Goal: Task Accomplishment & Management: Manage account settings

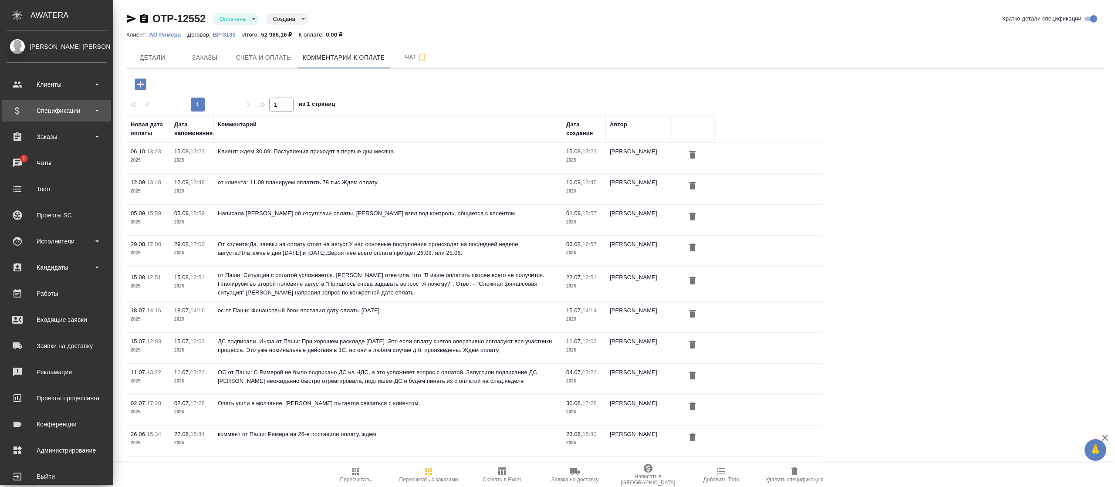
click at [60, 106] on div "Спецификации" at bounding box center [57, 110] width 100 height 13
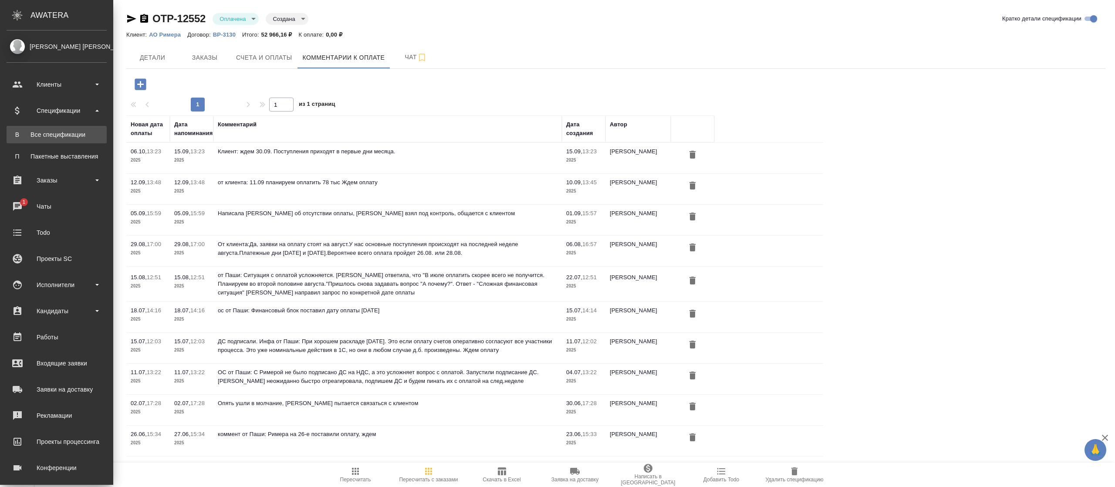
click at [64, 138] on div "Все спецификации" at bounding box center [56, 134] width 91 height 9
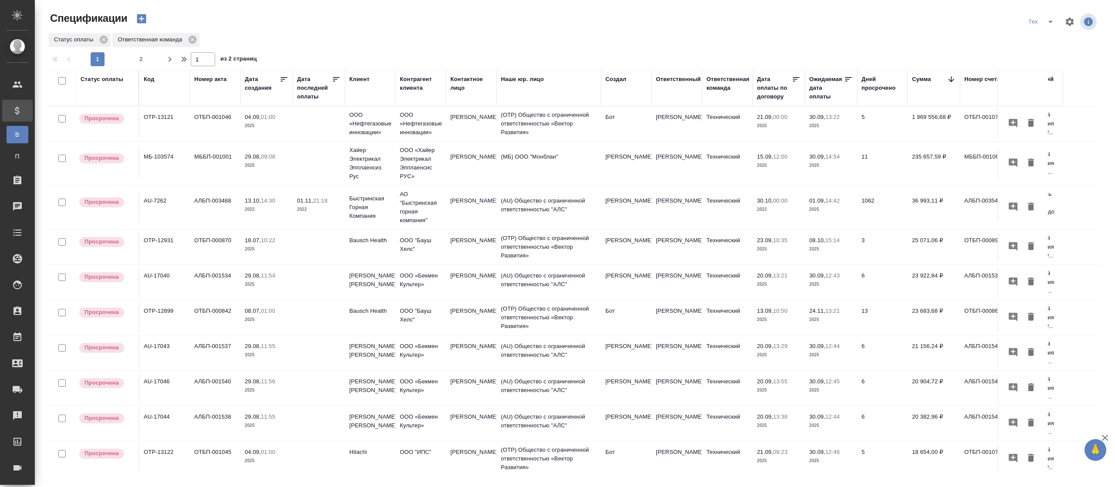
scroll to position [0, 93]
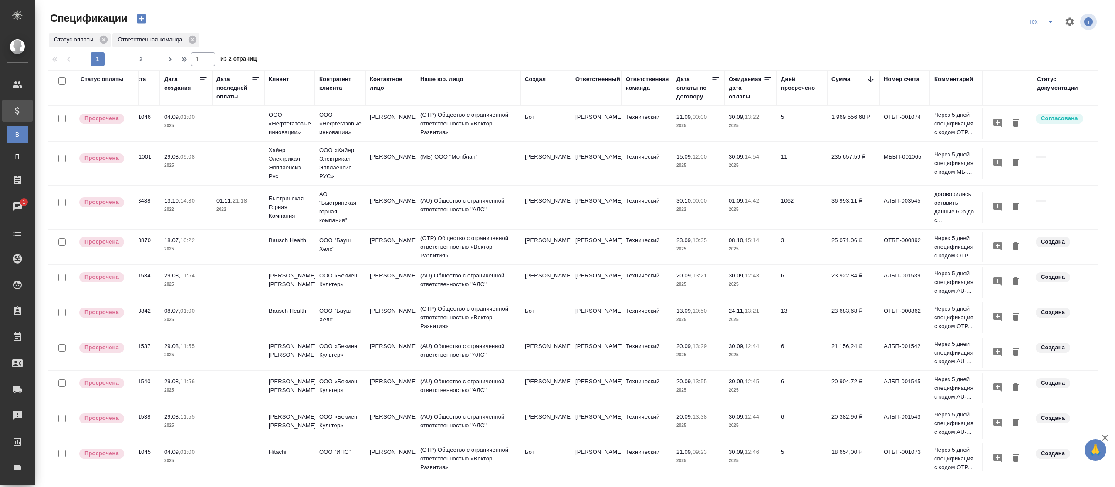
click at [1046, 118] on p "Согласована" at bounding box center [1059, 118] width 37 height 9
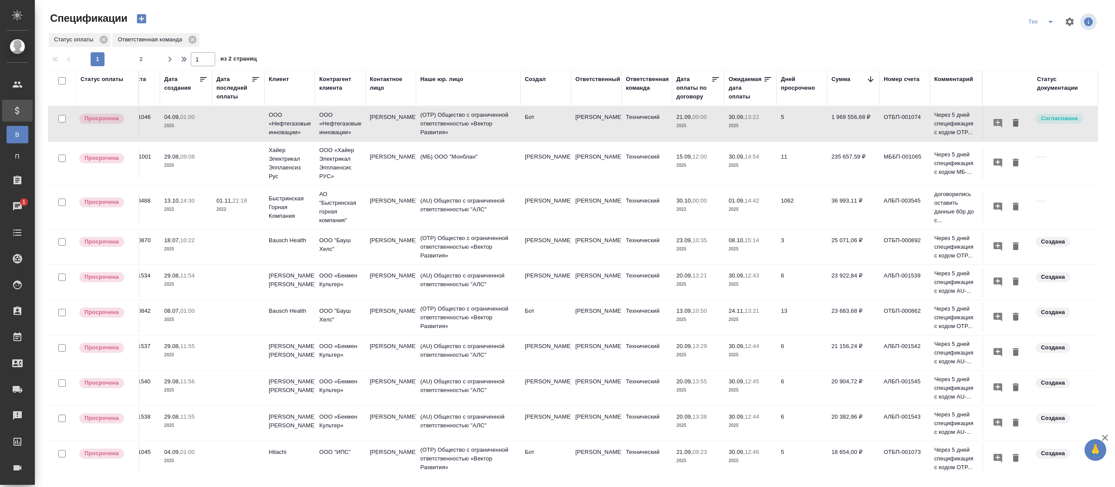
click at [1058, 88] on div "Cтатус документации" at bounding box center [1065, 83] width 57 height 17
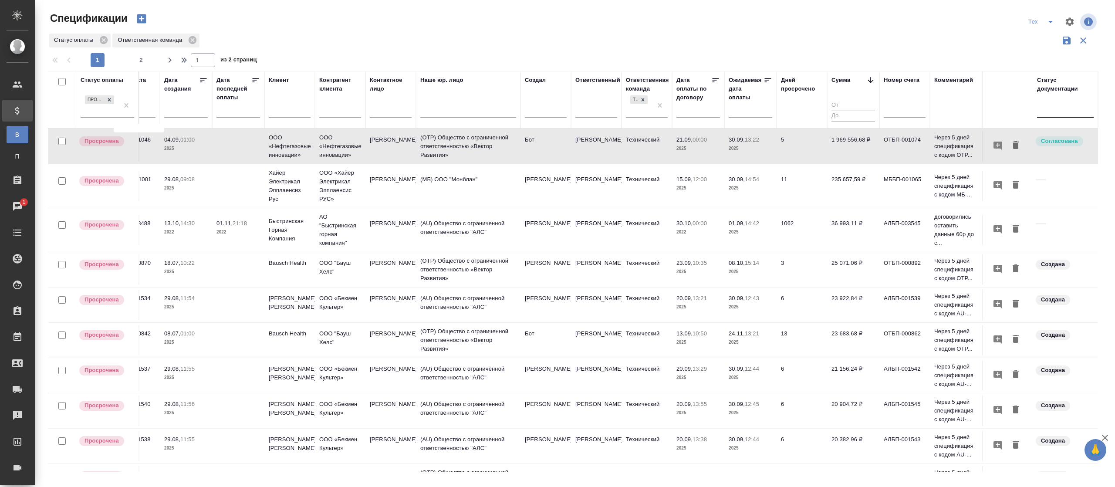
click at [1049, 115] on div at bounding box center [1065, 108] width 57 height 13
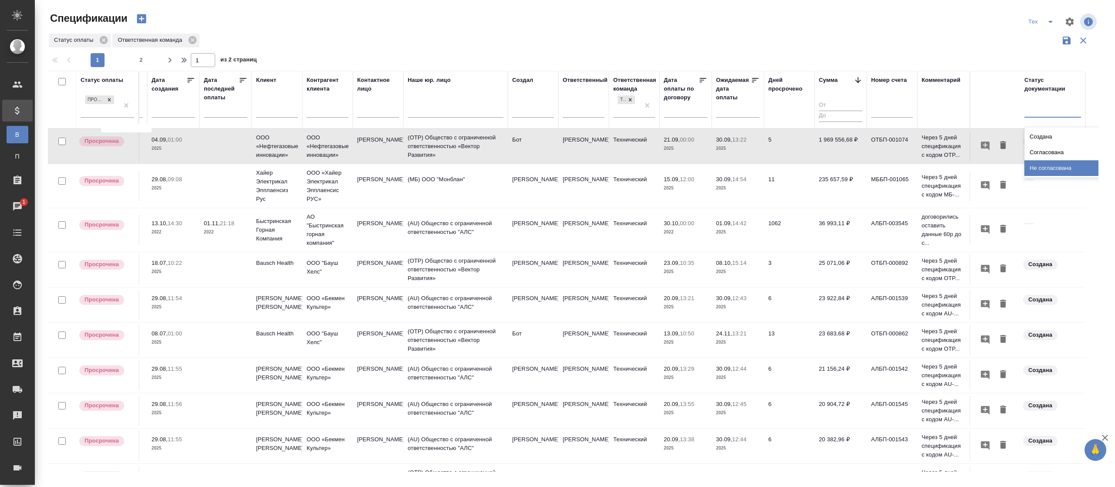
click at [1067, 166] on div "Не согласована" at bounding box center [1089, 168] width 131 height 16
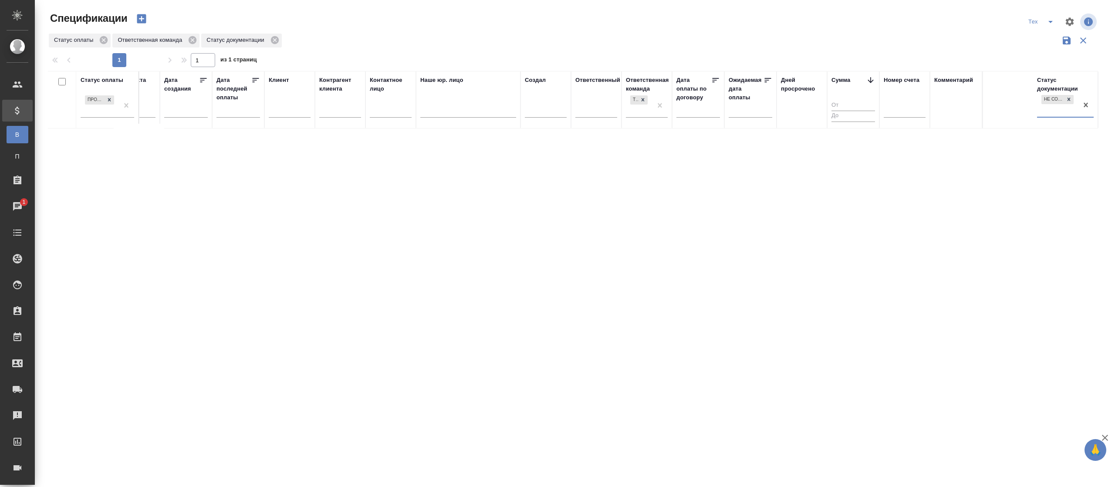
scroll to position [0, 81]
click at [1070, 101] on icon at bounding box center [1068, 99] width 3 height 3
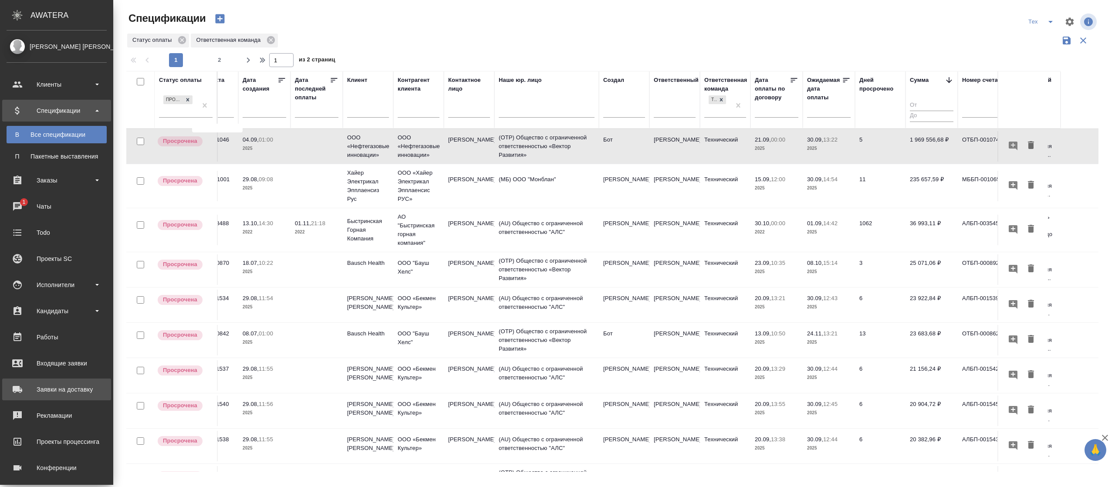
click at [59, 385] on div "Заявки на доставку" at bounding box center [57, 389] width 100 height 13
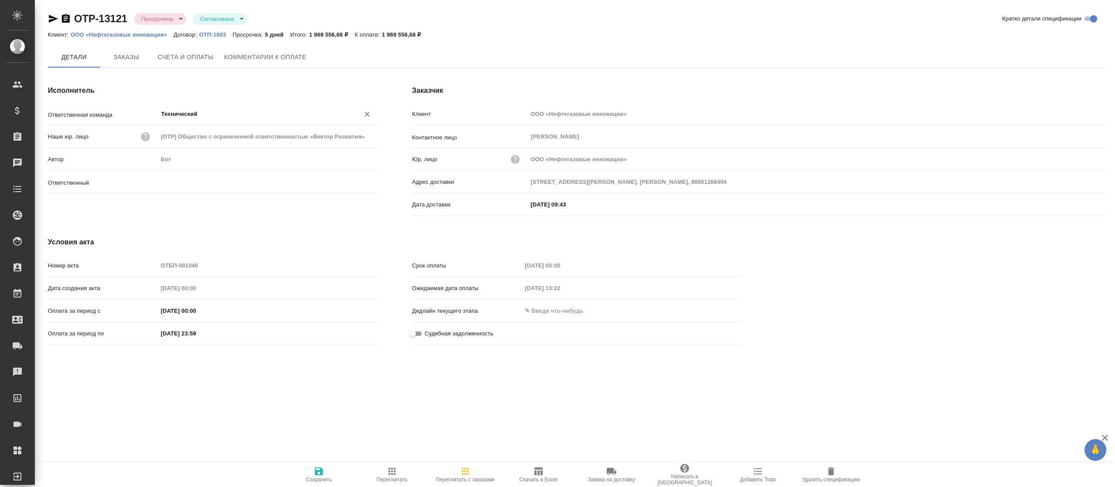
type input "Никифорова Валерия"
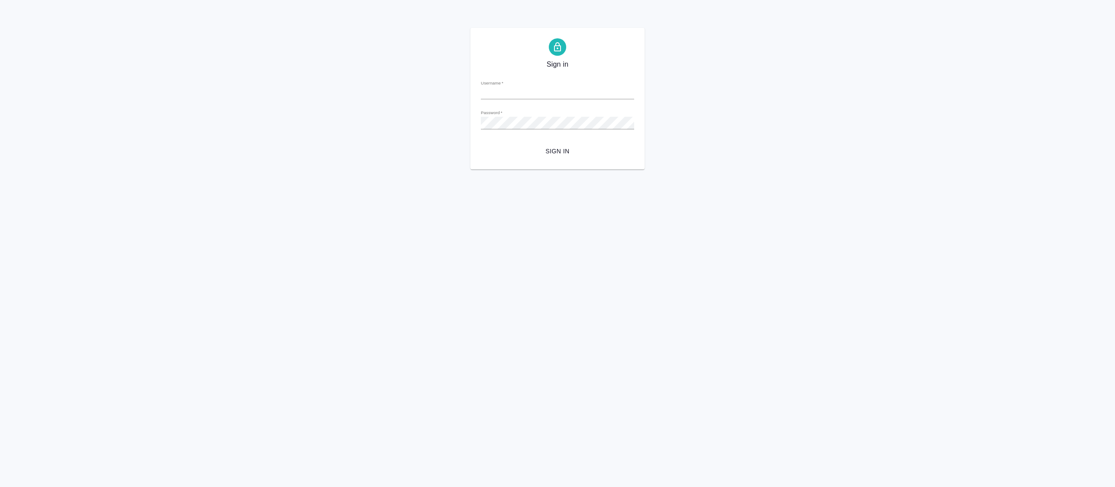
type input "[EMAIL_ADDRESS][DOMAIN_NAME]"
click at [550, 152] on span "Sign in" at bounding box center [557, 151] width 139 height 11
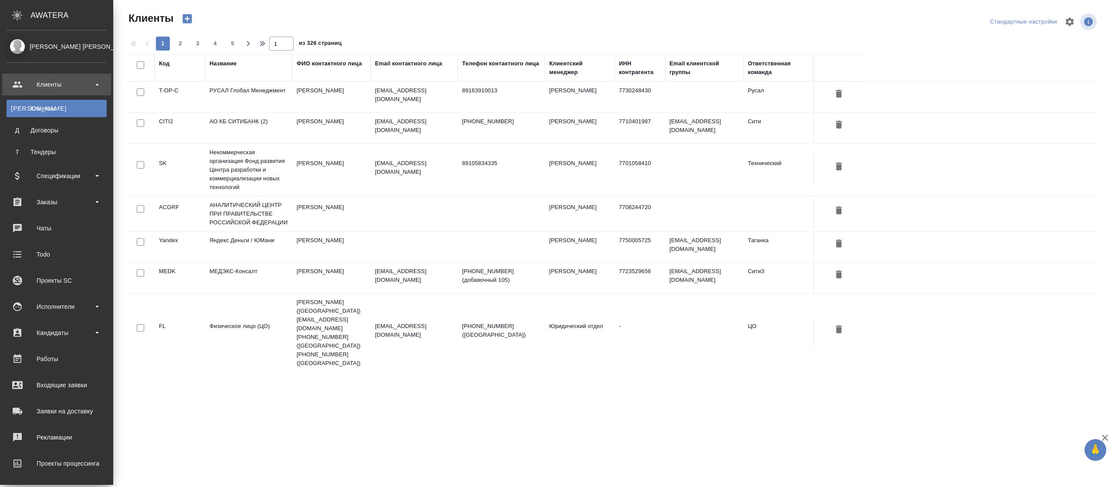
select select "RU"
click at [89, 173] on div "Спецификации" at bounding box center [57, 175] width 100 height 13
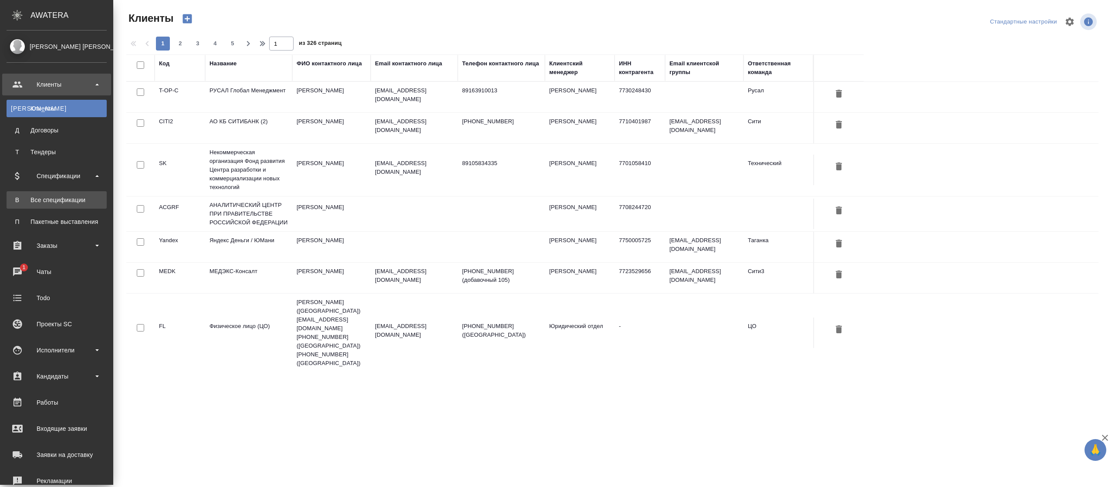
click at [89, 196] on div "Все спецификации" at bounding box center [56, 200] width 91 height 9
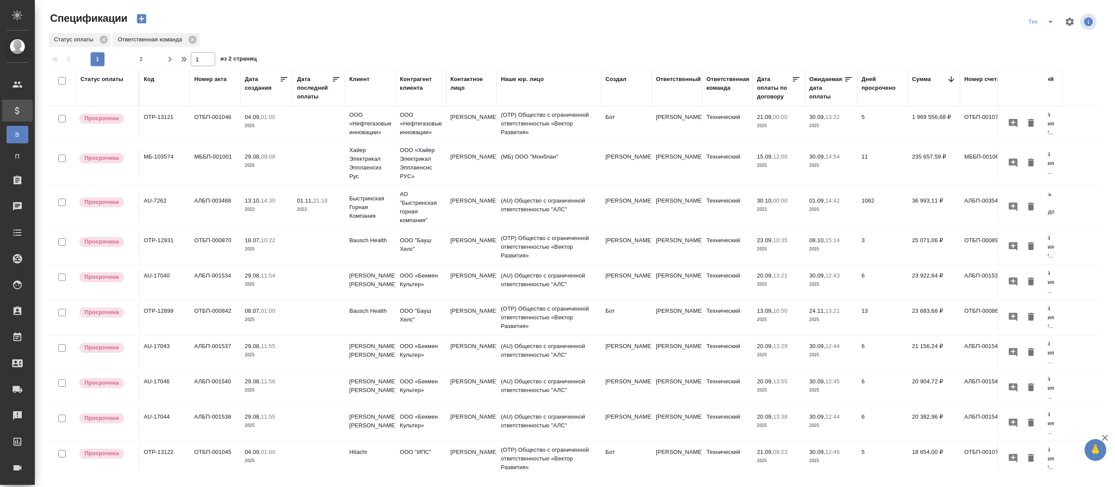
scroll to position [0, 93]
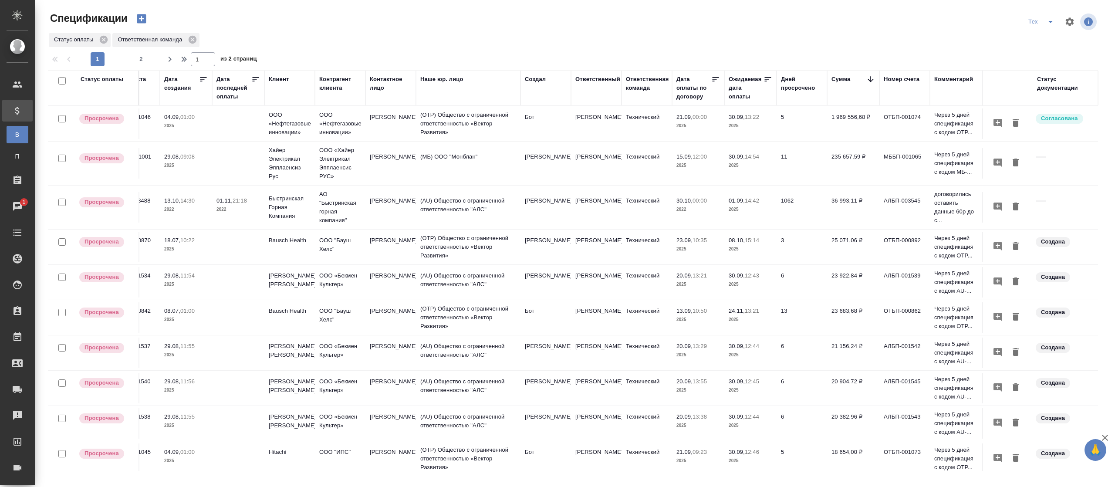
click at [1053, 82] on div "Cтатус документации" at bounding box center [1065, 83] width 57 height 17
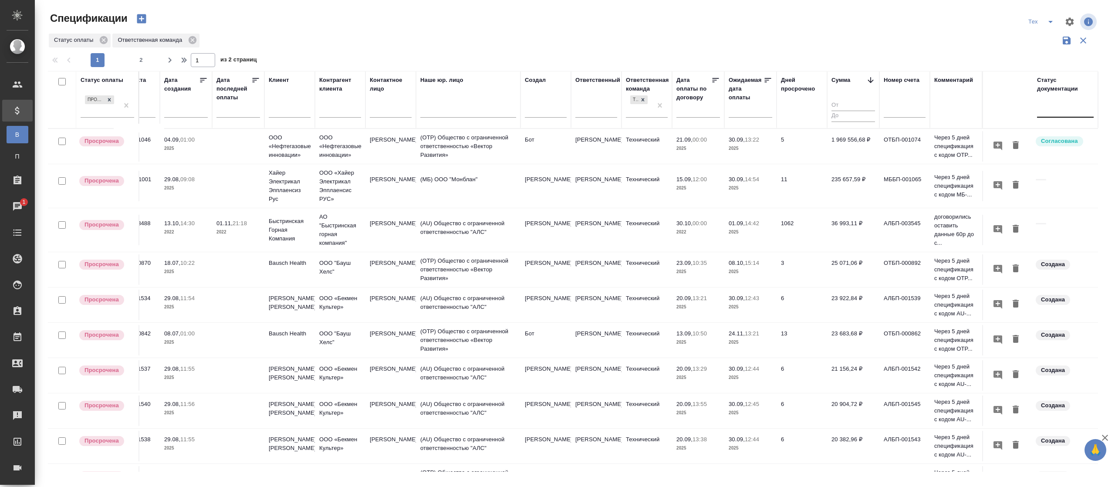
click at [1048, 109] on div at bounding box center [1065, 108] width 57 height 13
